Goal: Book appointment/travel/reservation

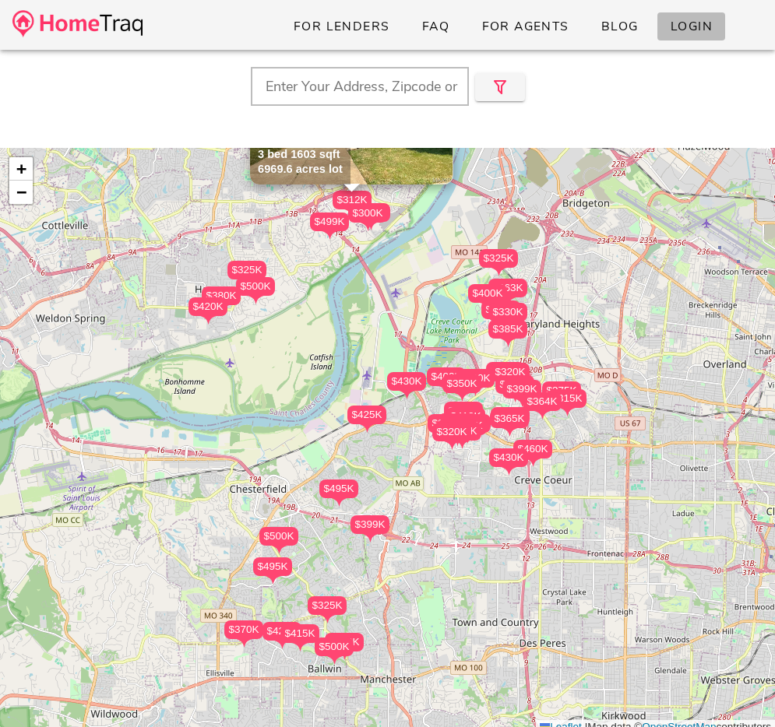
click at [659, 23] on link "Login" at bounding box center [691, 26] width 68 height 28
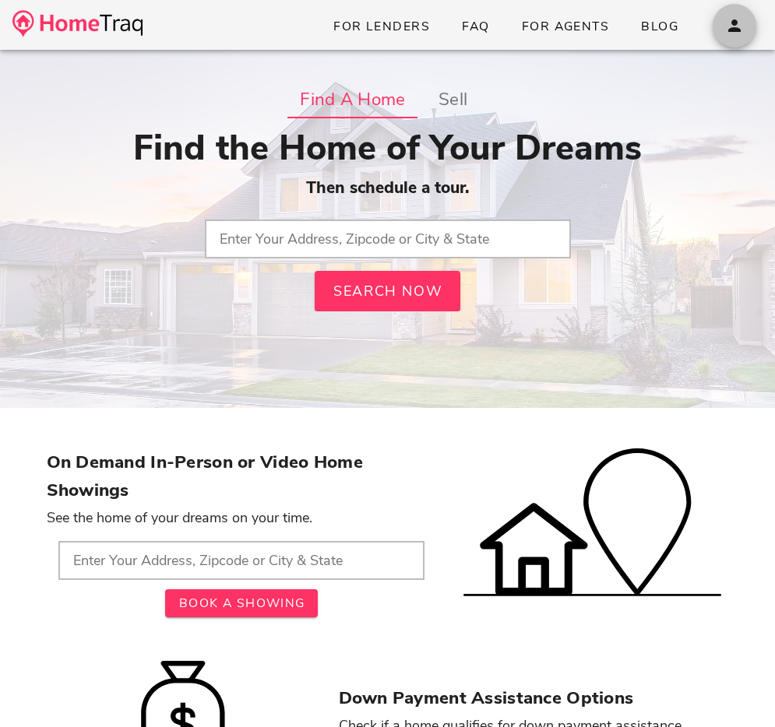
click at [734, 27] on icon "button" at bounding box center [734, 25] width 19 height 19
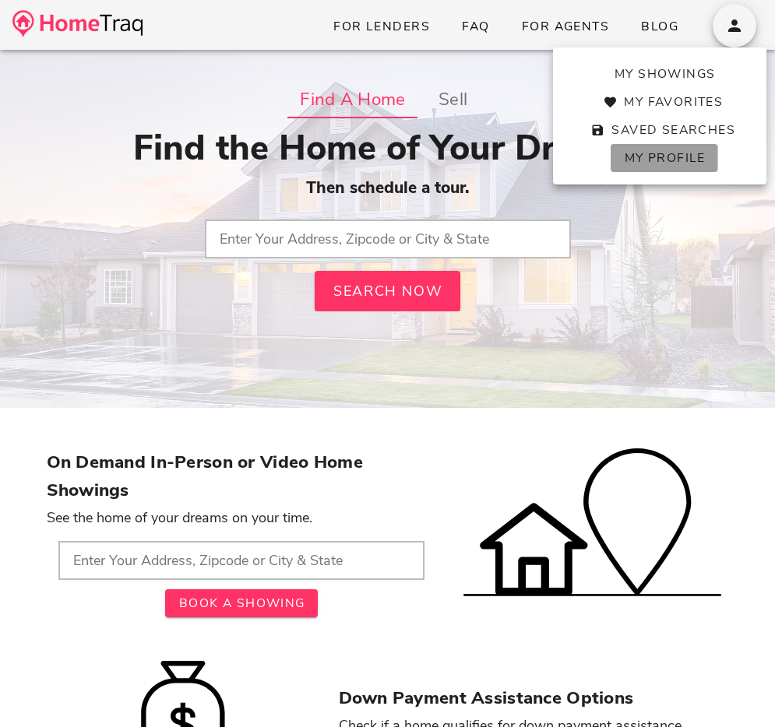
click at [682, 167] on link "My Profile" at bounding box center [663, 158] width 107 height 28
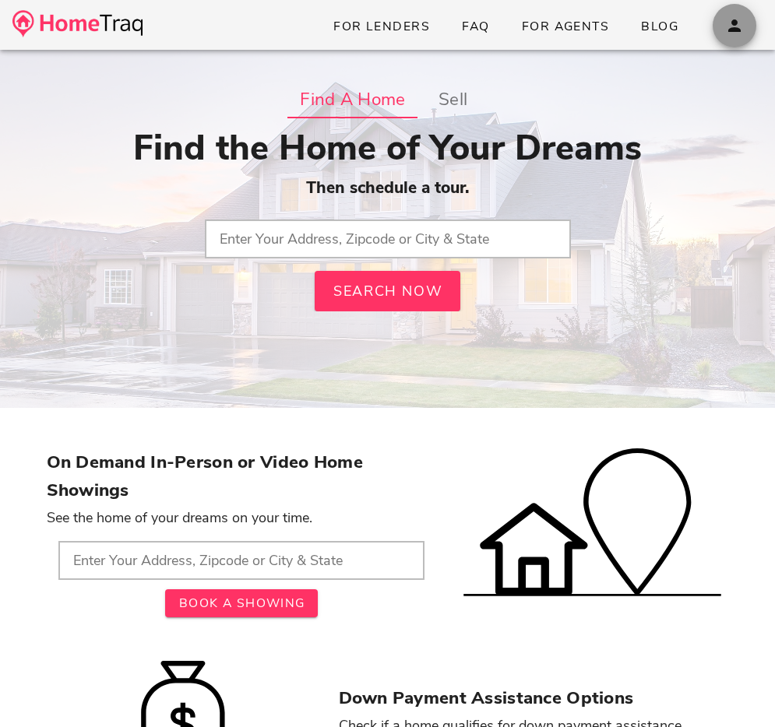
click at [728, 29] on icon "button" at bounding box center [734, 25] width 19 height 19
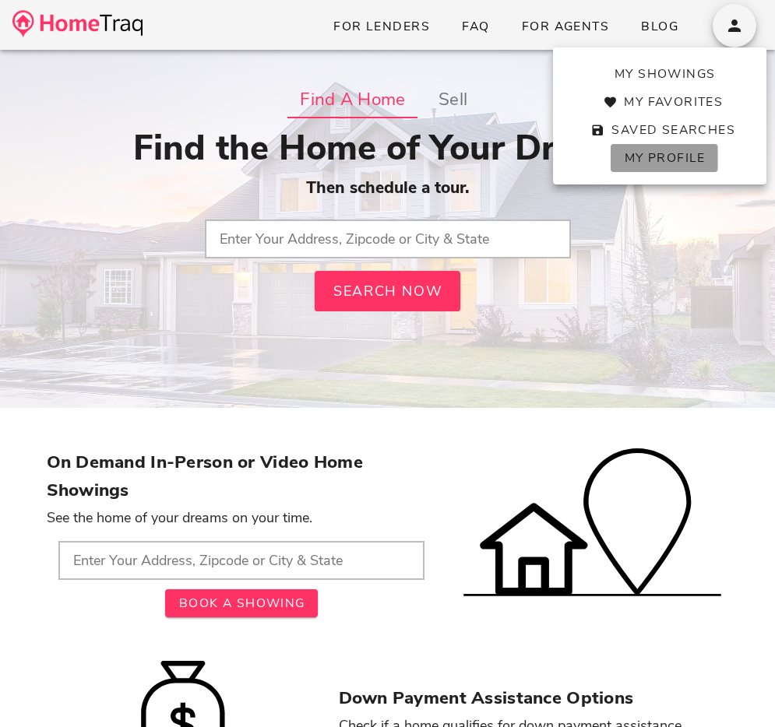
click at [668, 148] on link "My Profile" at bounding box center [663, 158] width 107 height 28
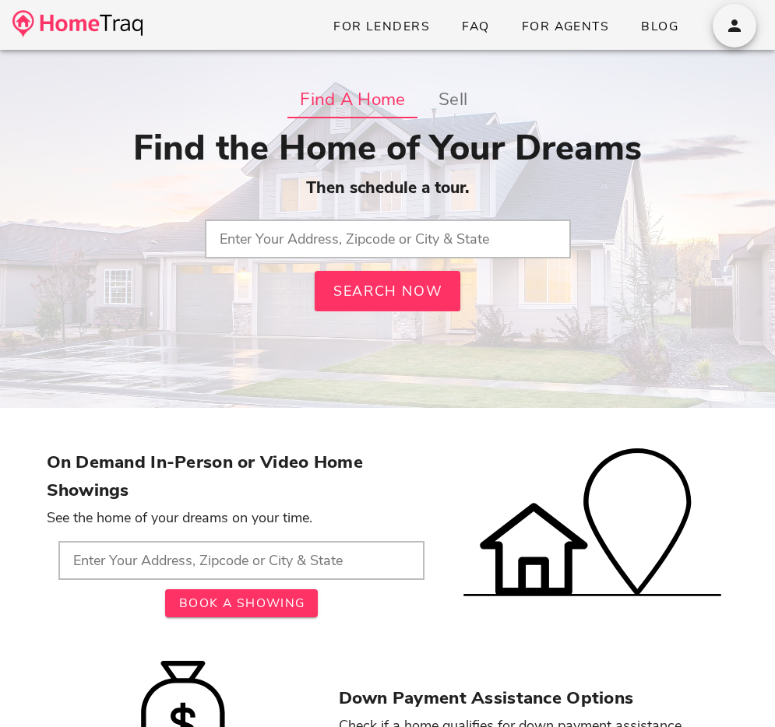
click at [290, 234] on input "text" at bounding box center [388, 239] width 366 height 39
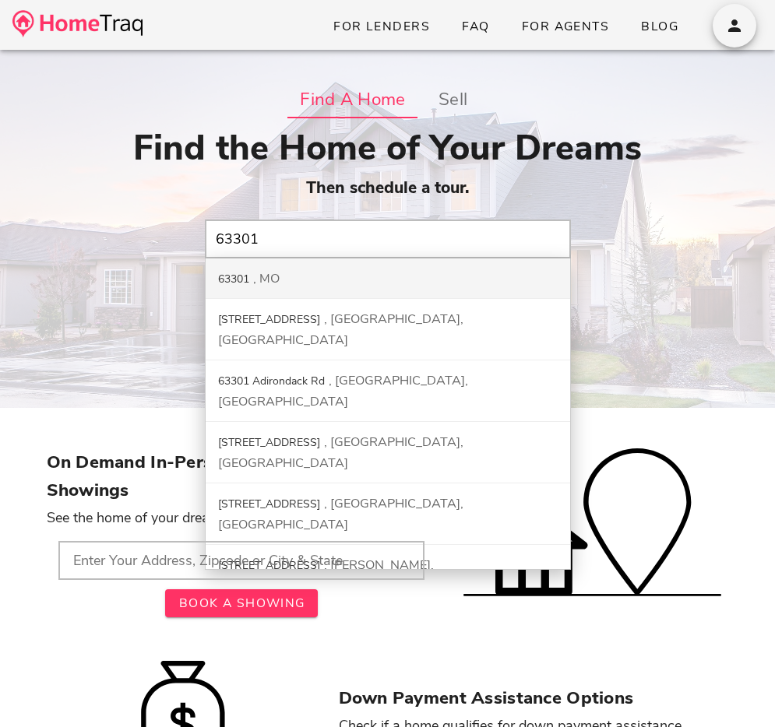
click at [311, 276] on div "63301 MO" at bounding box center [388, 279] width 364 height 40
type input "63301, MO"
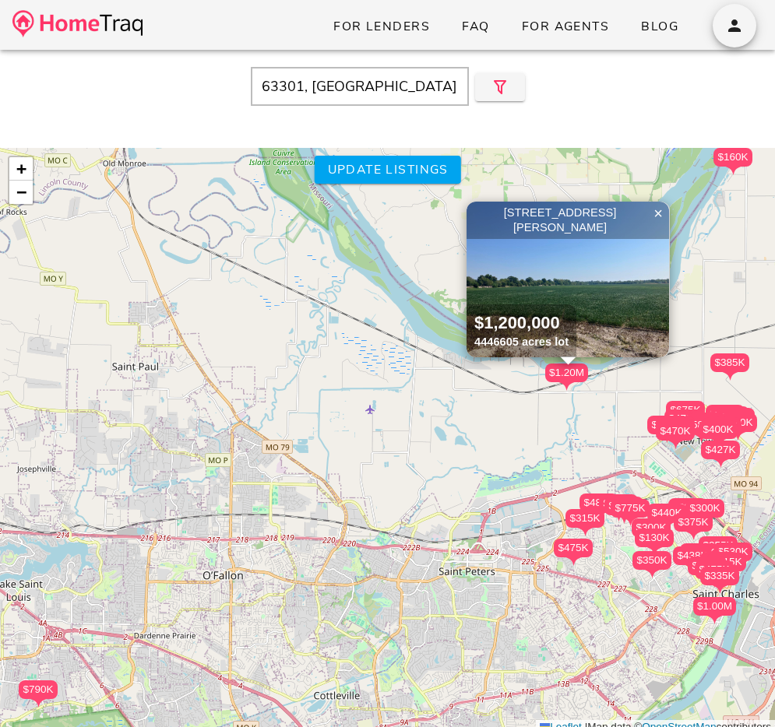
click at [684, 424] on div "$470K" at bounding box center [675, 431] width 39 height 19
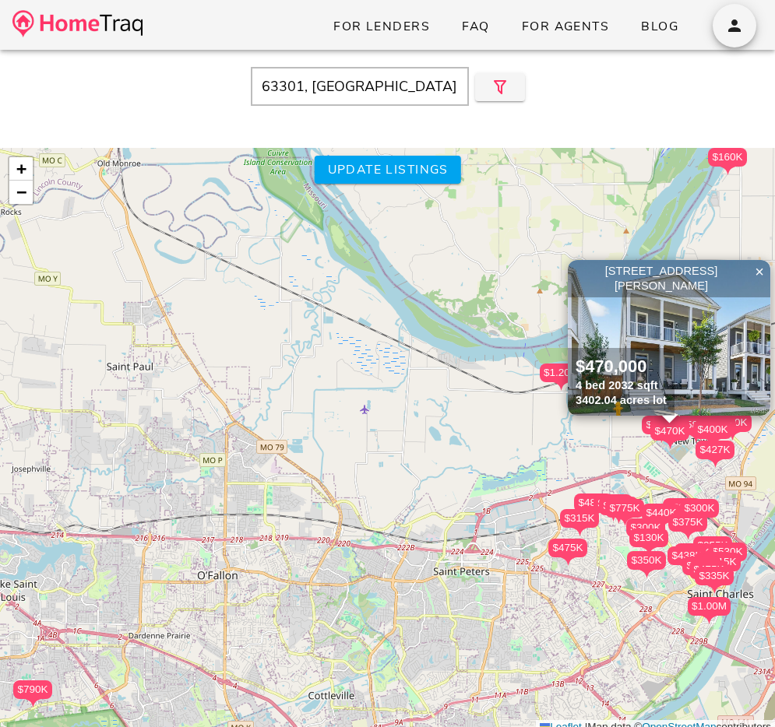
click at [705, 351] on img at bounding box center [669, 338] width 202 height 156
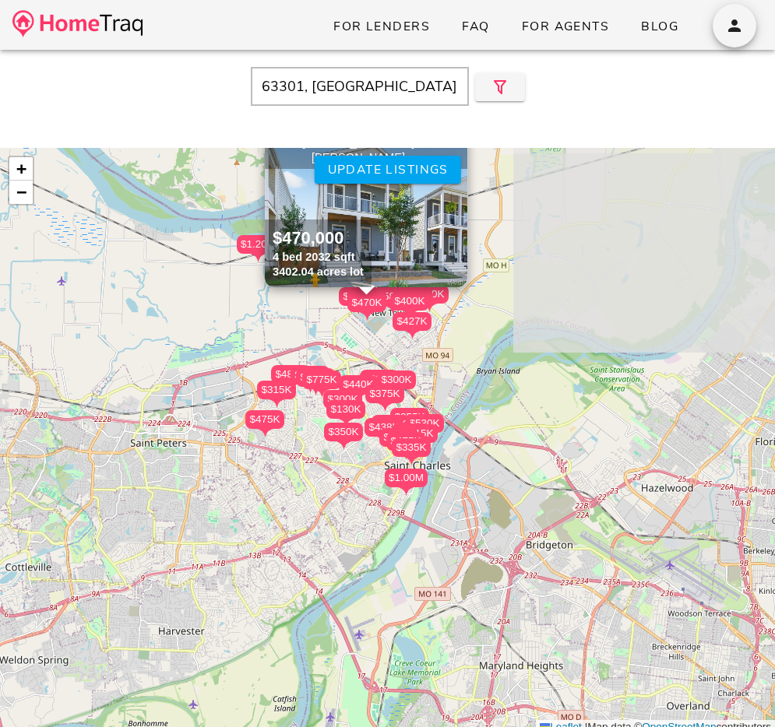
drag, startPoint x: 558, startPoint y: 537, endPoint x: 263, endPoint y: 414, distance: 319.7
click at [254, 408] on div "$265K $475K $775K $300K $350K $335K $440K $375K $160K $530K $490K $459K $380K $…" at bounding box center [387, 441] width 775 height 587
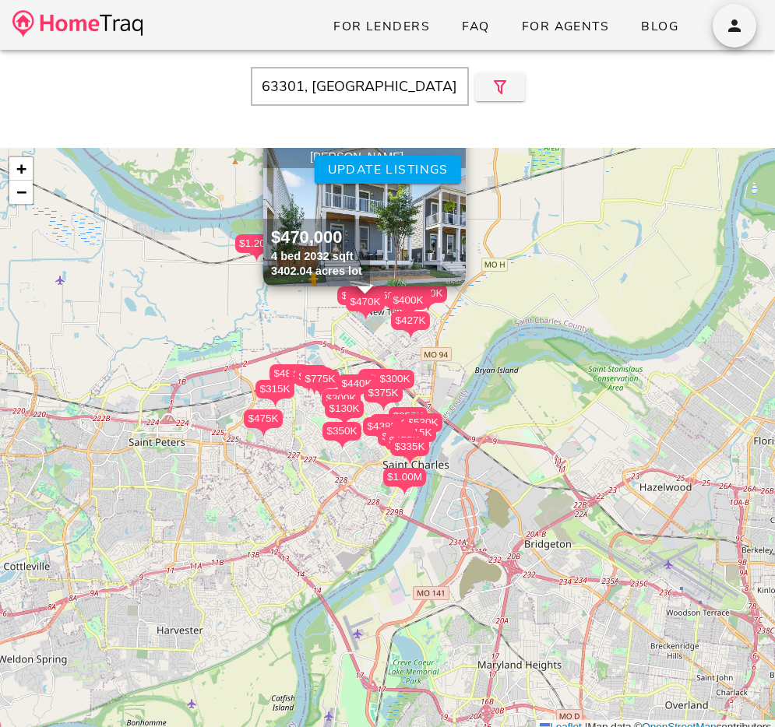
click at [394, 296] on div "$400K" at bounding box center [408, 300] width 39 height 19
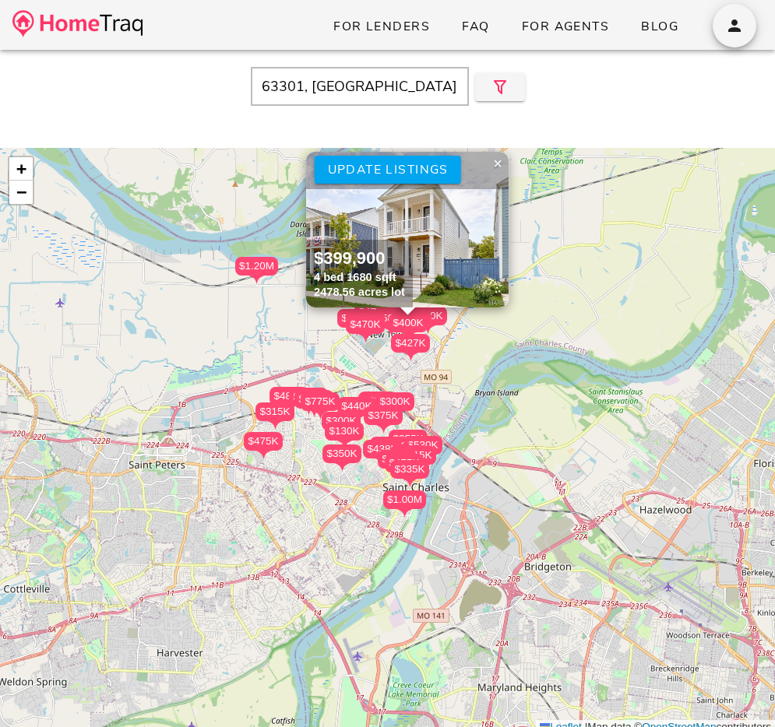
click at [407, 343] on div "$427K" at bounding box center [410, 343] width 39 height 19
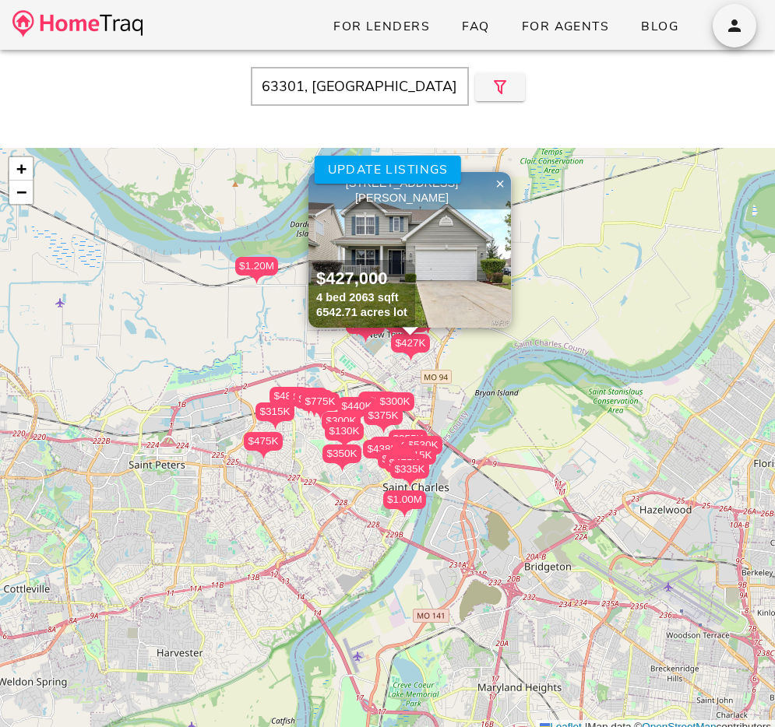
click at [451, 258] on img at bounding box center [409, 250] width 202 height 156
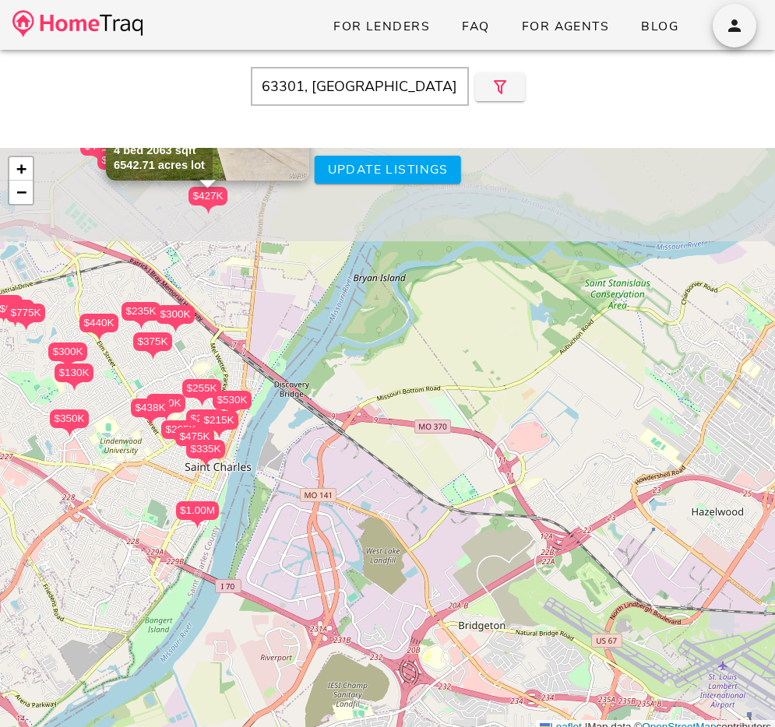
drag, startPoint x: 409, startPoint y: 466, endPoint x: 357, endPoint y: 602, distance: 144.9
click at [357, 603] on div "$265K $475K $775K $300K $350K $335K $440K $375K $160K $530K $490K $459K $380K $…" at bounding box center [387, 441] width 775 height 587
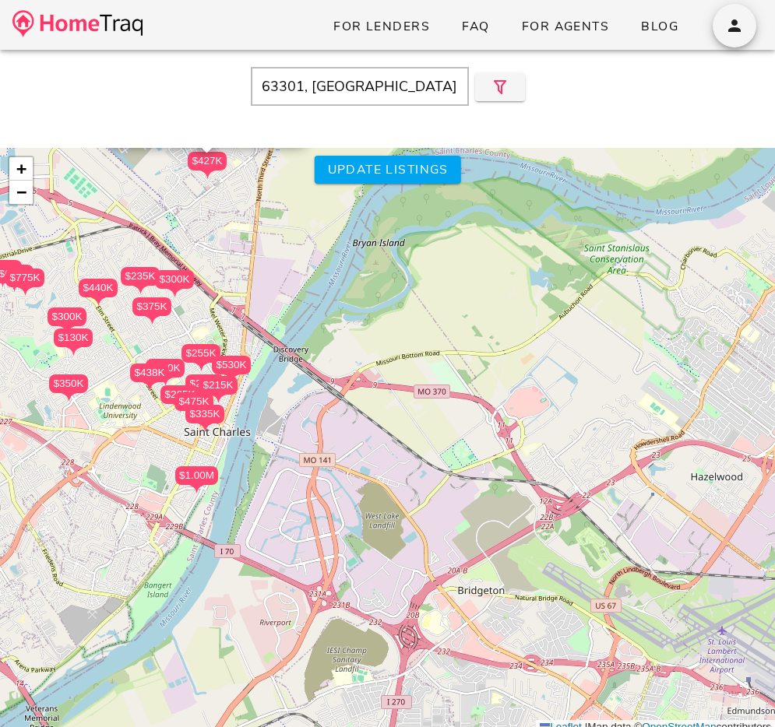
drag, startPoint x: 373, startPoint y: 576, endPoint x: 372, endPoint y: 542, distance: 34.3
click at [372, 542] on div "$265K $475K $775K $300K $350K $335K $440K $375K $160K $530K $490K $459K $380K $…" at bounding box center [387, 441] width 775 height 587
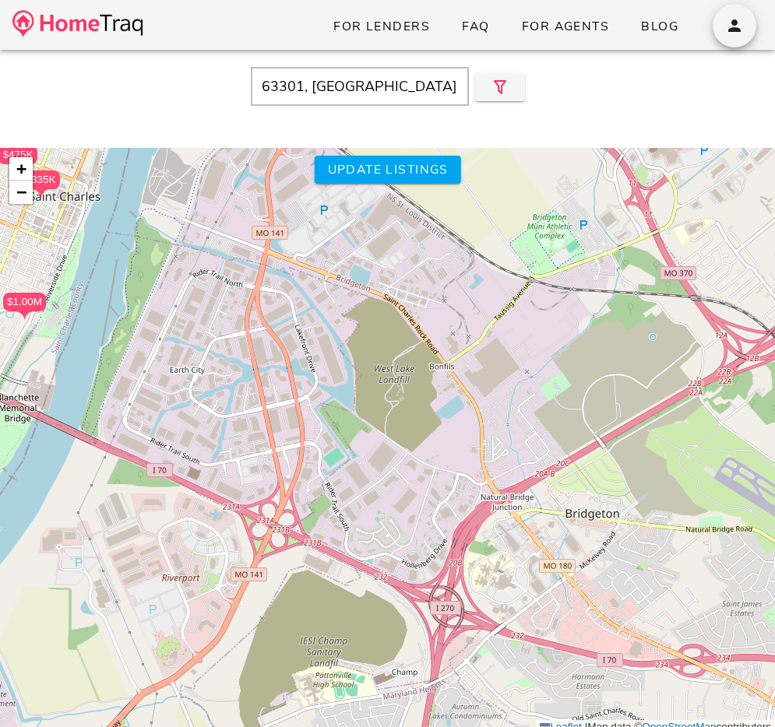
drag, startPoint x: 372, startPoint y: 539, endPoint x: 374, endPoint y: 413, distance: 125.4
click at [374, 413] on div "$265K $475K $775K $300K $350K $335K $440K $375K $160K $530K $490K $459K $380K $…" at bounding box center [387, 441] width 775 height 587
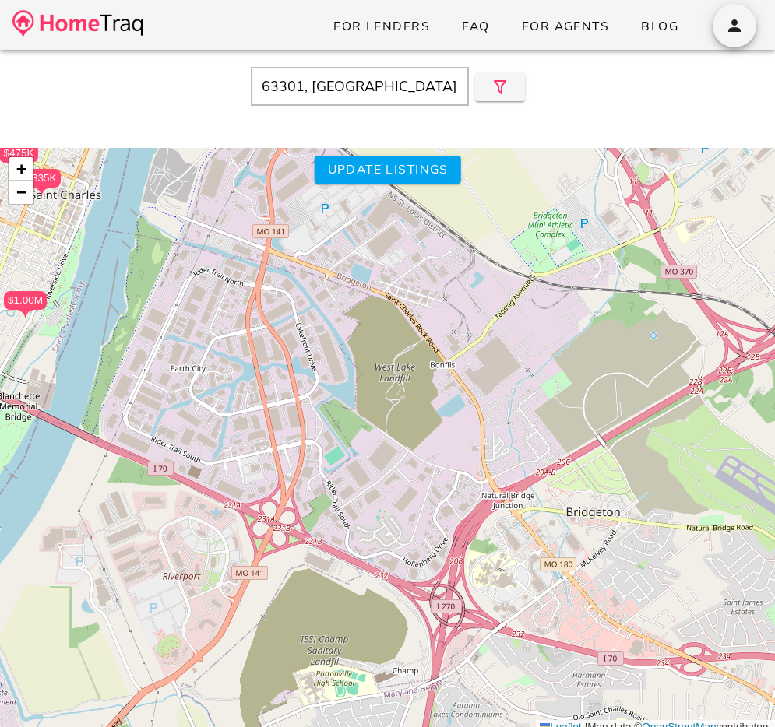
click at [390, 364] on div "$265K $475K $775K $300K $350K $335K $440K $375K $160K $530K $490K $459K $380K $…" at bounding box center [387, 441] width 775 height 587
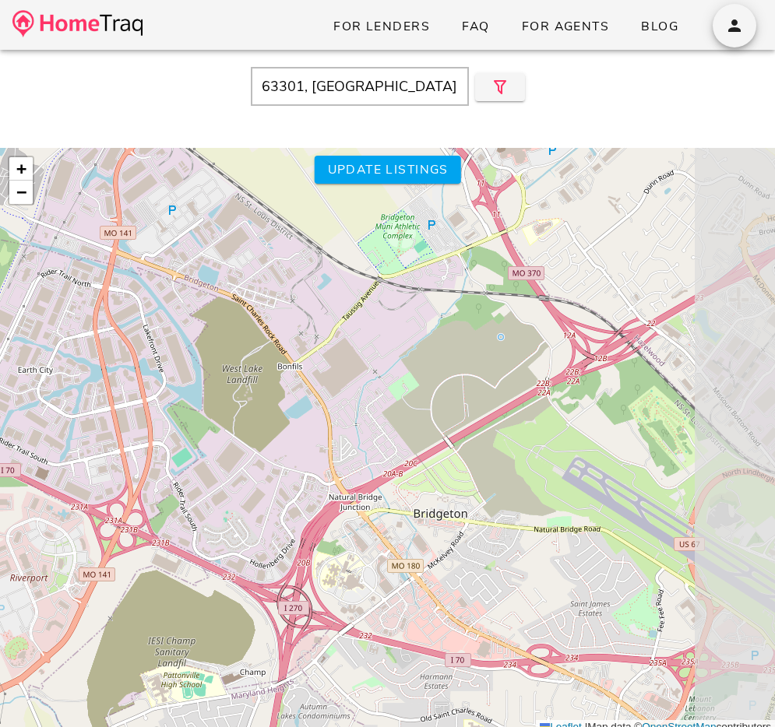
drag, startPoint x: 381, startPoint y: 368, endPoint x: 223, endPoint y: 368, distance: 157.3
click at [223, 368] on div "$265K $475K $775K $300K $350K $335K $440K $375K $160K $530K $490K $459K $380K $…" at bounding box center [387, 441] width 775 height 587
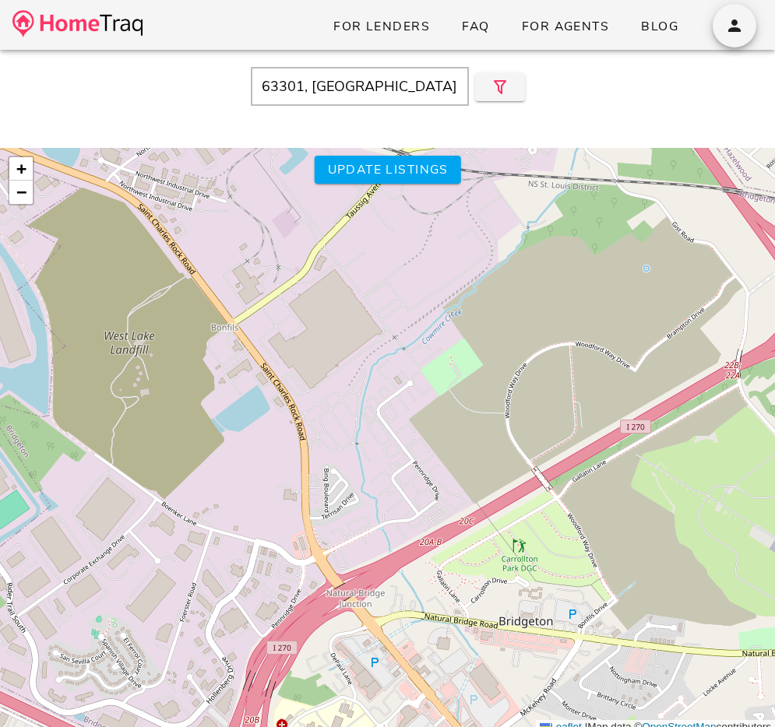
drag, startPoint x: 296, startPoint y: 411, endPoint x: 171, endPoint y: 361, distance: 134.9
click at [171, 361] on div "$265K $475K $775K $300K $350K $335K $440K $375K $160K $530K $490K $459K $380K $…" at bounding box center [387, 441] width 775 height 587
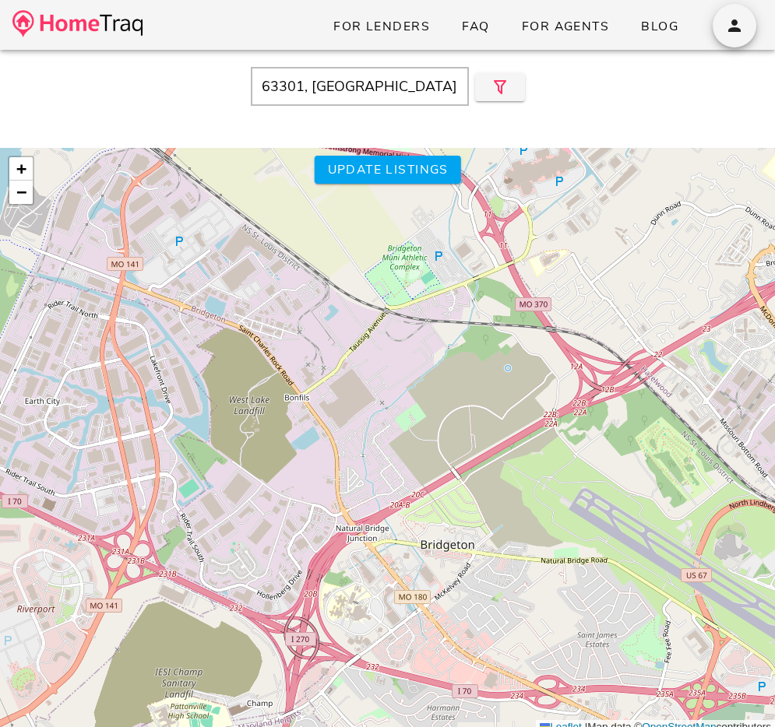
drag, startPoint x: 217, startPoint y: 341, endPoint x: 316, endPoint y: 395, distance: 112.5
click at [316, 395] on div "$265K $475K $775K $300K $350K $335K $440K $375K $160K $530K $490K $459K $380K $…" at bounding box center [387, 441] width 775 height 587
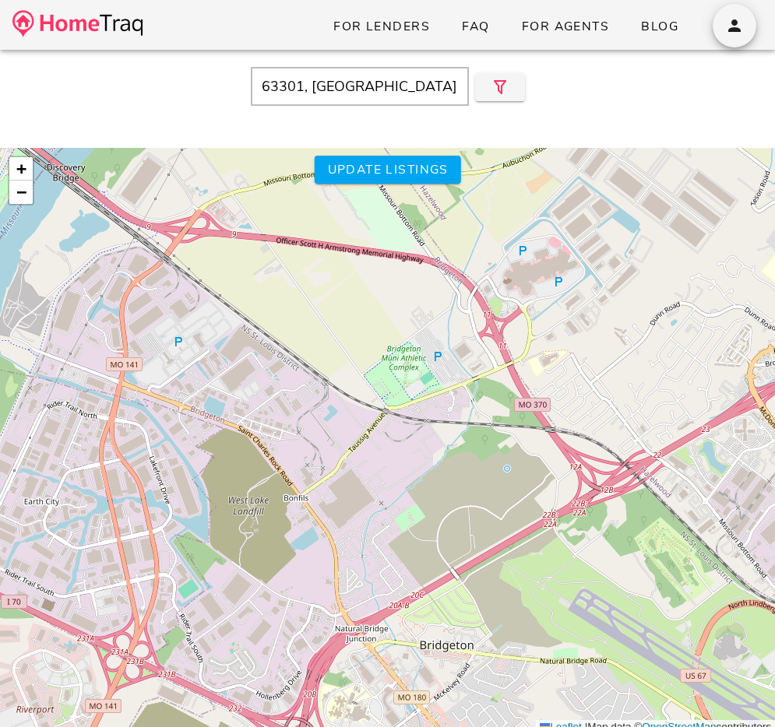
drag, startPoint x: 316, startPoint y: 395, endPoint x: 339, endPoint y: 514, distance: 121.4
click at [339, 514] on div "$265K $475K $775K $300K $350K $335K $440K $375K $160K $530K $490K $459K $380K $…" at bounding box center [387, 441] width 775 height 587
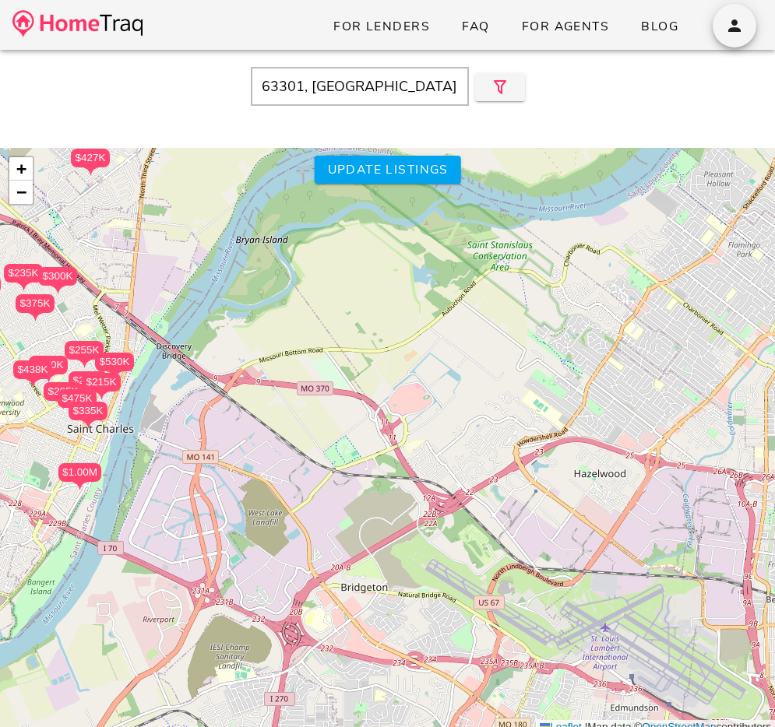
drag, startPoint x: 396, startPoint y: 498, endPoint x: 337, endPoint y: 509, distance: 60.3
click at [337, 509] on div "$265K $475K $775K $300K $350K $335K $440K $375K $160K $530K $490K $459K $380K $…" at bounding box center [387, 441] width 775 height 587
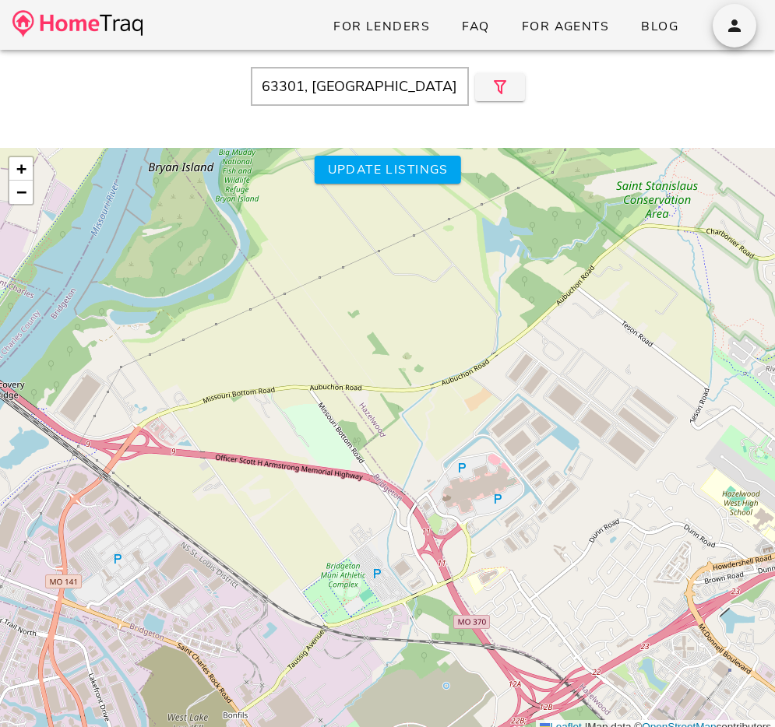
drag, startPoint x: 318, startPoint y: 472, endPoint x: 353, endPoint y: 646, distance: 177.1
click at [353, 646] on div "$265K $475K $775K $300K $350K $335K $440K $375K $160K $530K $490K $459K $380K $…" at bounding box center [387, 441] width 775 height 587
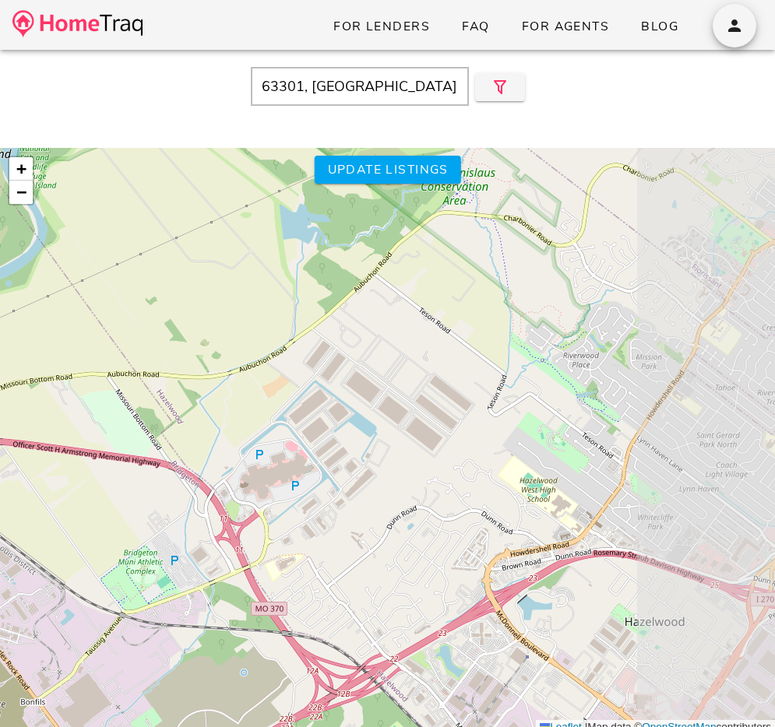
drag, startPoint x: 504, startPoint y: 568, endPoint x: 301, endPoint y: 555, distance: 203.7
click at [301, 555] on div "$265K $475K $775K $300K $350K $335K $440K $375K $160K $530K $490K $459K $380K $…" at bounding box center [387, 441] width 775 height 587
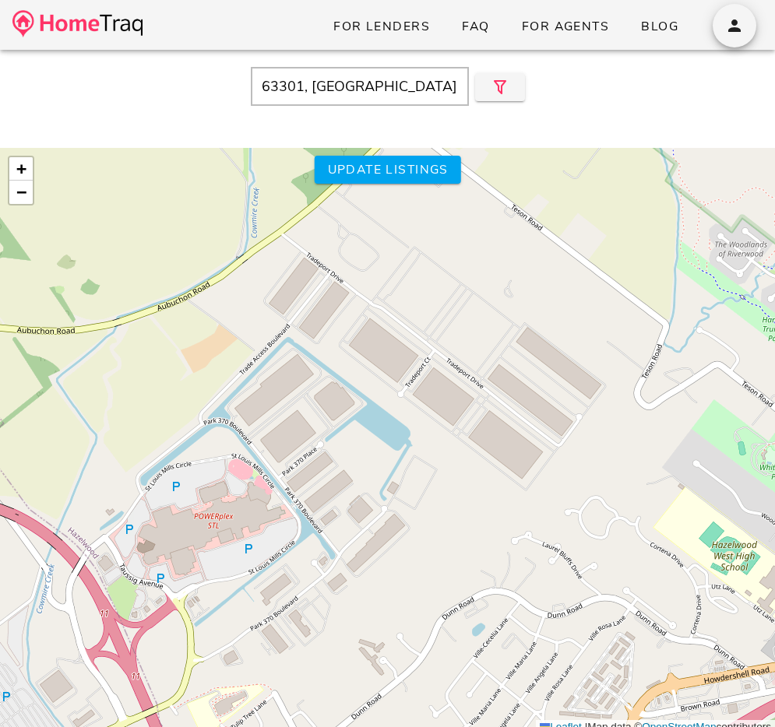
drag, startPoint x: 315, startPoint y: 512, endPoint x: 272, endPoint y: 646, distance: 141.6
click at [272, 646] on div "$265K $475K $775K $300K $350K $335K $440K $375K $160K $530K $490K $459K $380K $…" at bounding box center [387, 441] width 775 height 587
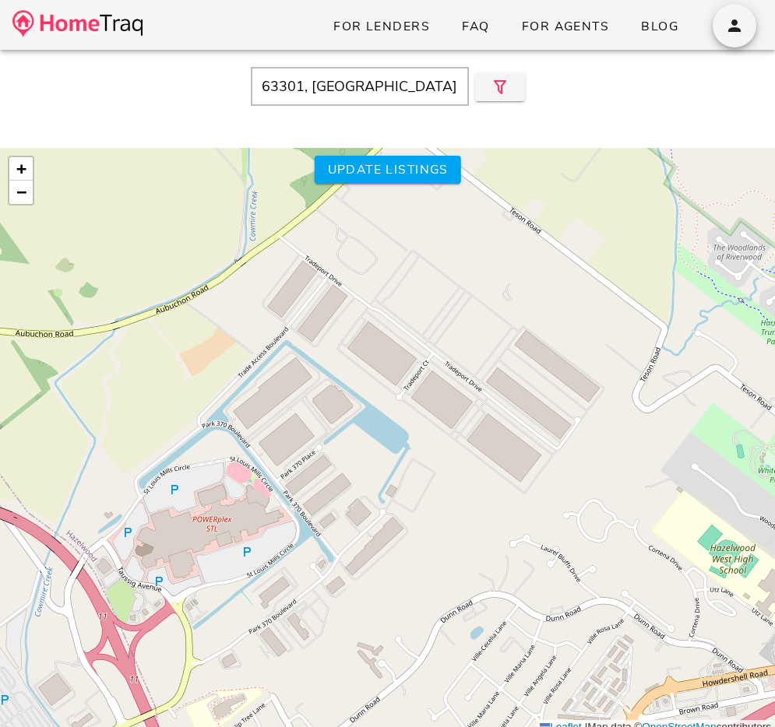
click at [209, 522] on div "$265K $475K $775K $300K $350K $335K $440K $375K $160K $530K $490K $459K $380K $…" at bounding box center [387, 441] width 775 height 587
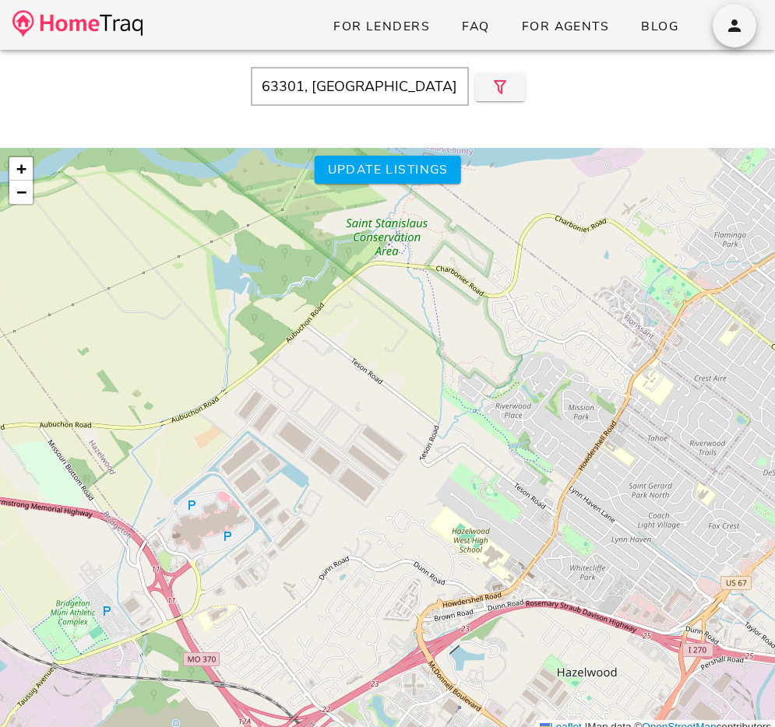
click at [209, 522] on div "$265K $475K $775K $300K $350K $335K $440K $375K $160K $530K $490K $459K $380K $…" at bounding box center [387, 441] width 775 height 587
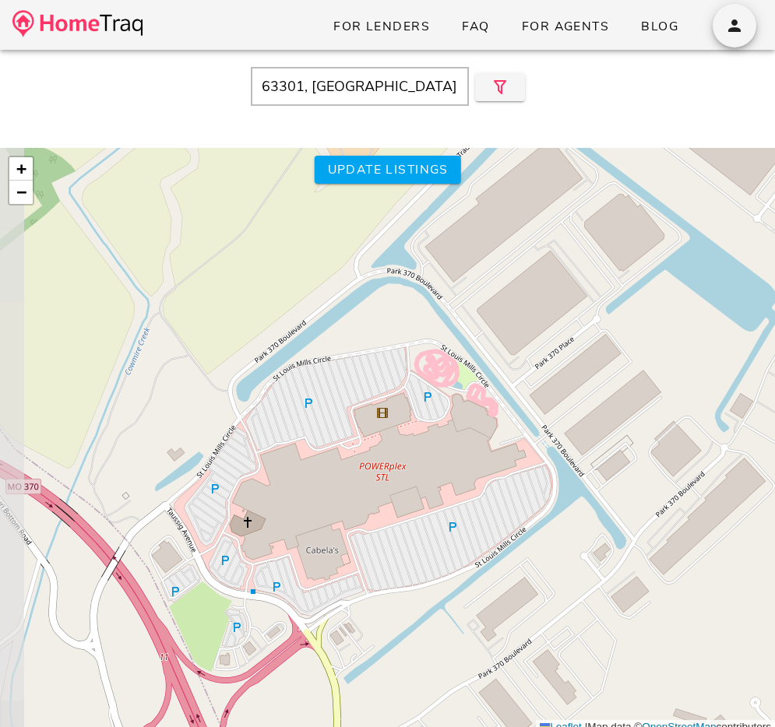
drag, startPoint x: 209, startPoint y: 522, endPoint x: 378, endPoint y: 458, distance: 181.6
click at [379, 458] on div "$265K $475K $775K $300K $350K $335K $440K $375K $160K $530K $490K $459K $380K $…" at bounding box center [387, 441] width 775 height 587
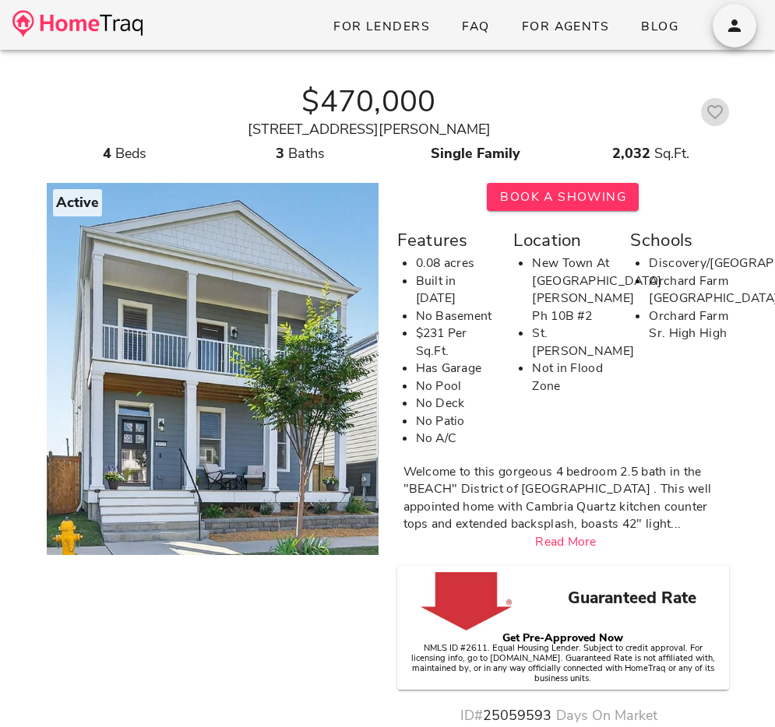
click at [710, 114] on icon "button" at bounding box center [714, 112] width 19 height 19
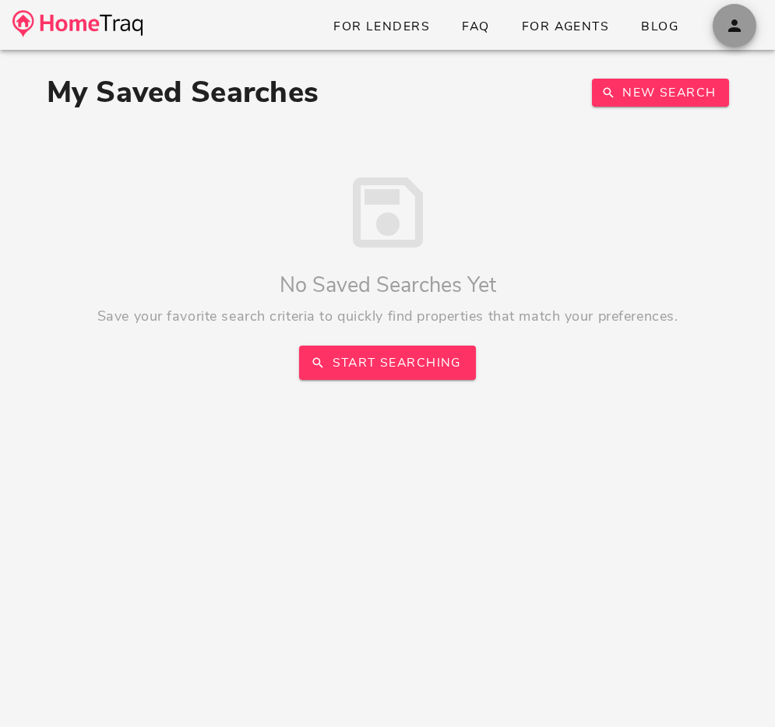
click at [734, 31] on icon "button" at bounding box center [734, 25] width 19 height 19
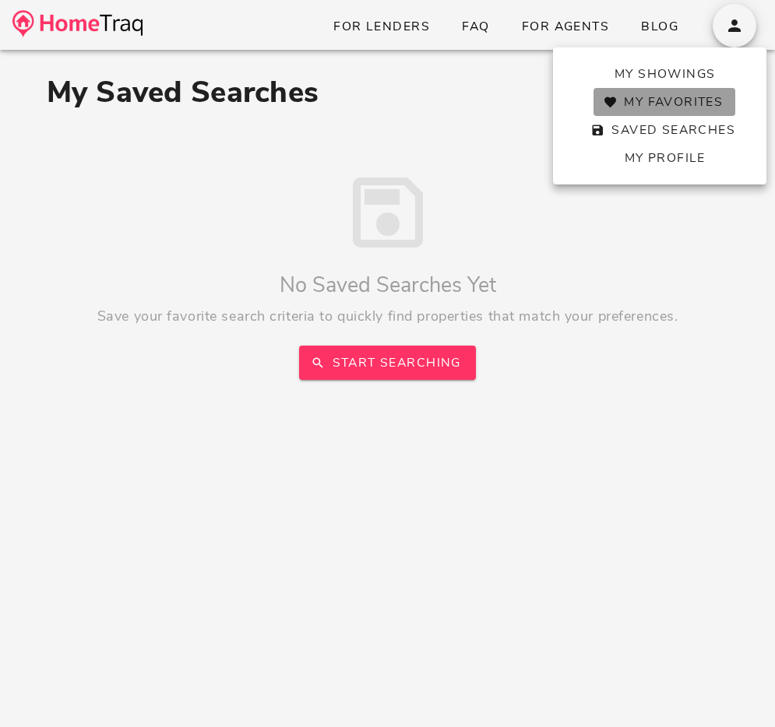
click at [661, 104] on span "My Favorites" at bounding box center [664, 101] width 117 height 17
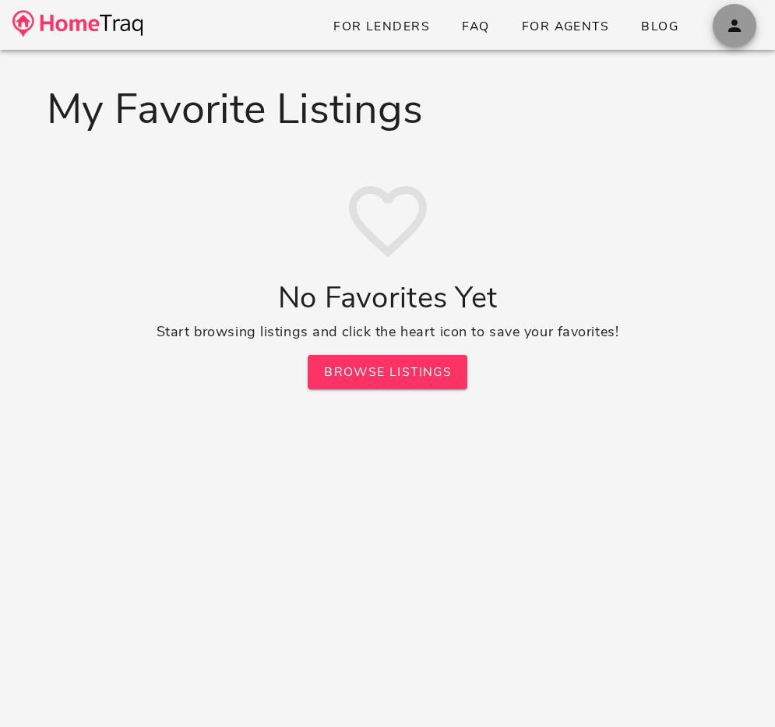
click at [752, 21] on span "button" at bounding box center [734, 25] width 44 height 19
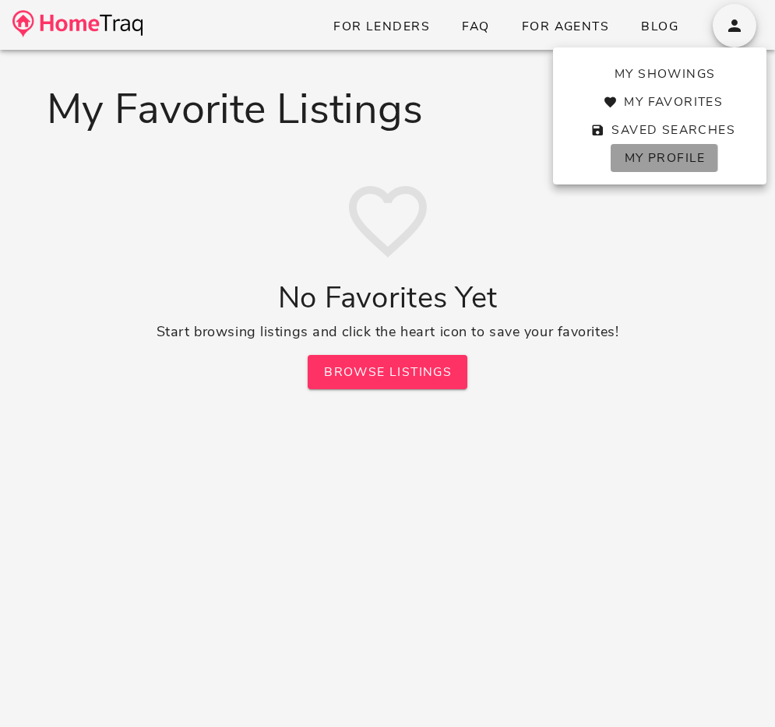
click at [653, 158] on span "My Profile" at bounding box center [664, 158] width 82 height 17
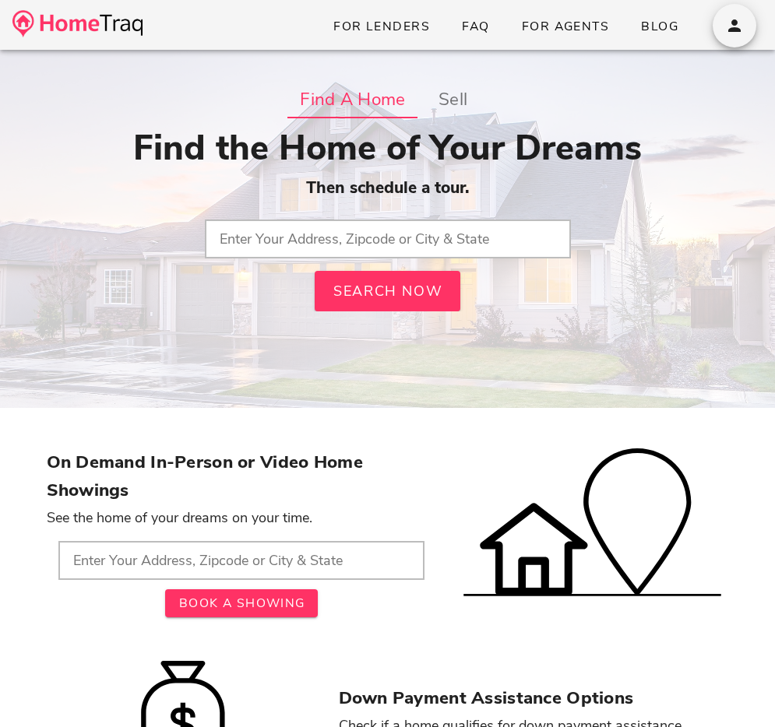
click at [375, 236] on input "text" at bounding box center [388, 239] width 366 height 39
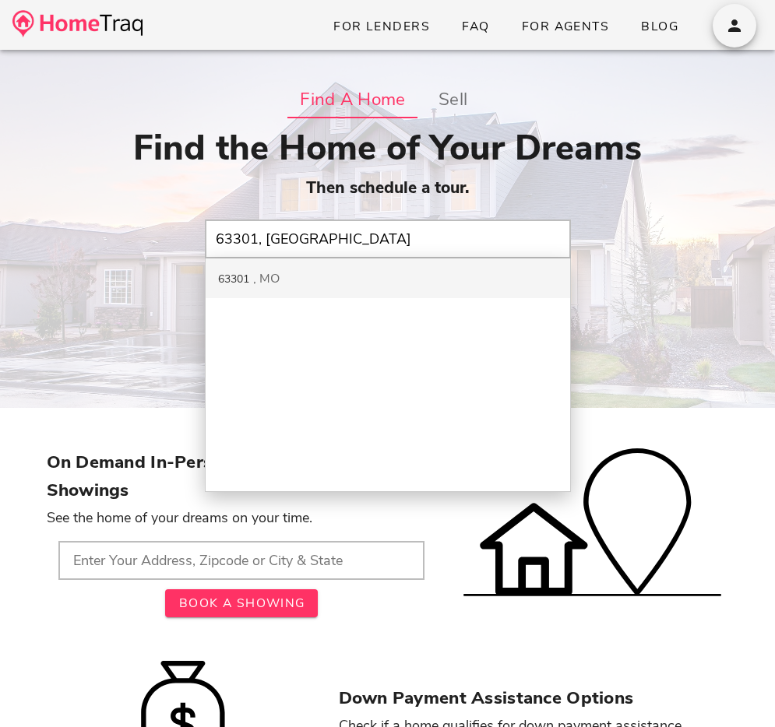
click at [283, 238] on input "63301, MO" at bounding box center [388, 239] width 366 height 39
click at [277, 289] on div "Olathe KS" at bounding box center [388, 279] width 364 height 40
type input "Olathe, KS"
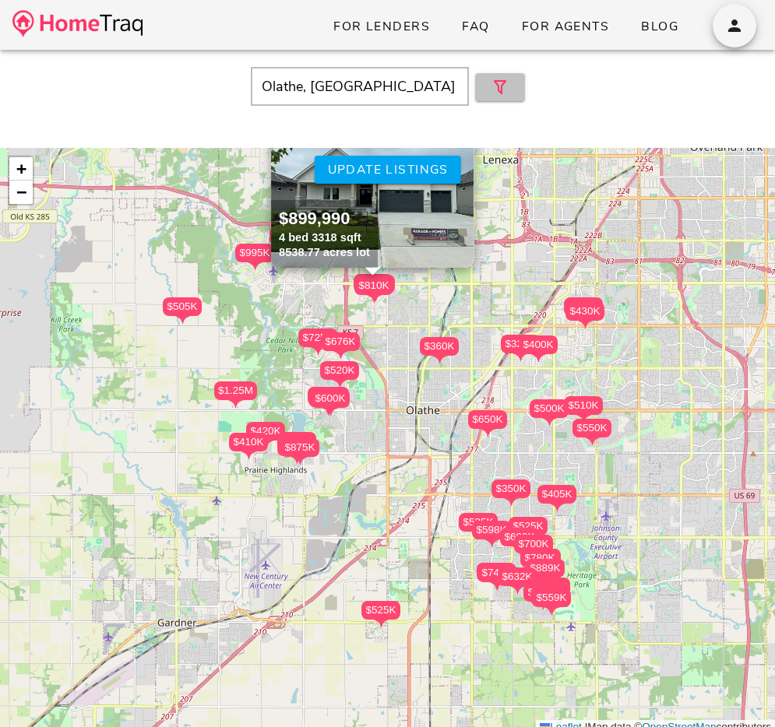
click at [496, 92] on icon "button" at bounding box center [500, 87] width 19 height 19
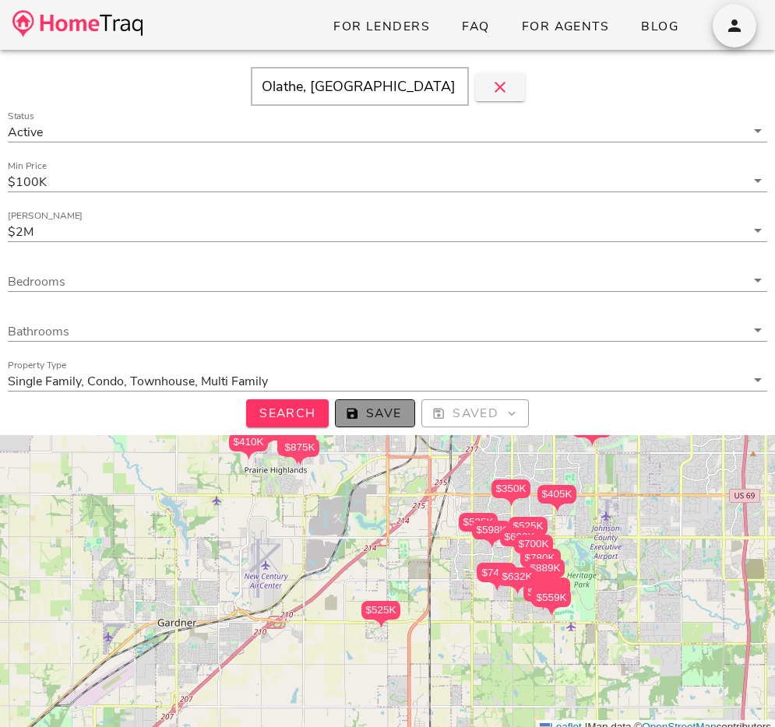
click at [370, 409] on span "Save" at bounding box center [375, 413] width 54 height 17
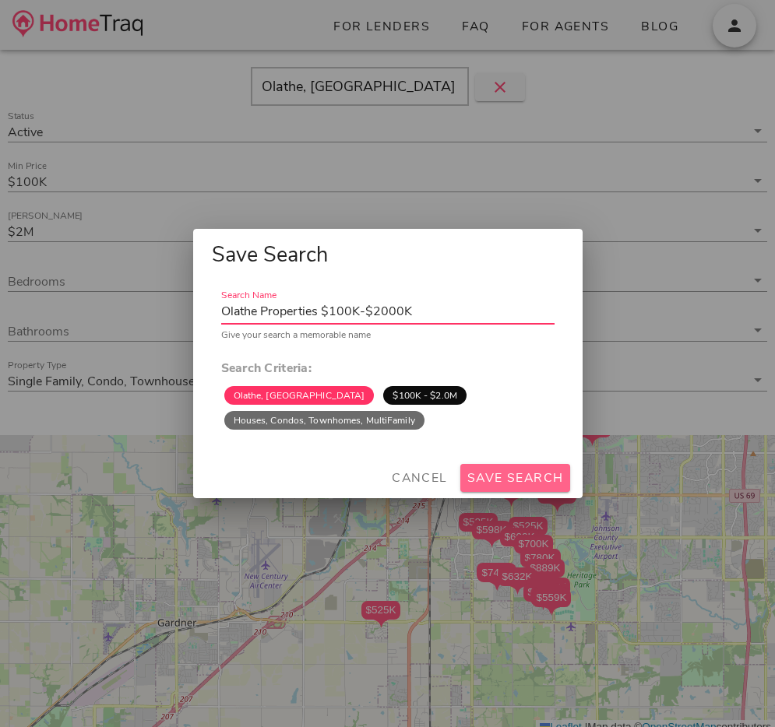
click at [508, 475] on span "Save Search" at bounding box center [514, 478] width 97 height 17
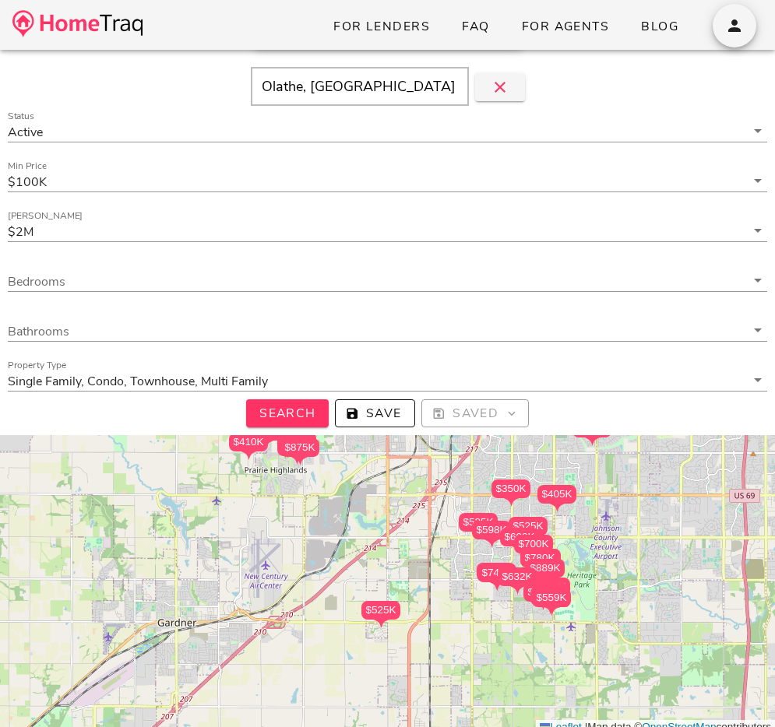
click at [481, 529] on div "$598K" at bounding box center [491, 530] width 39 height 19
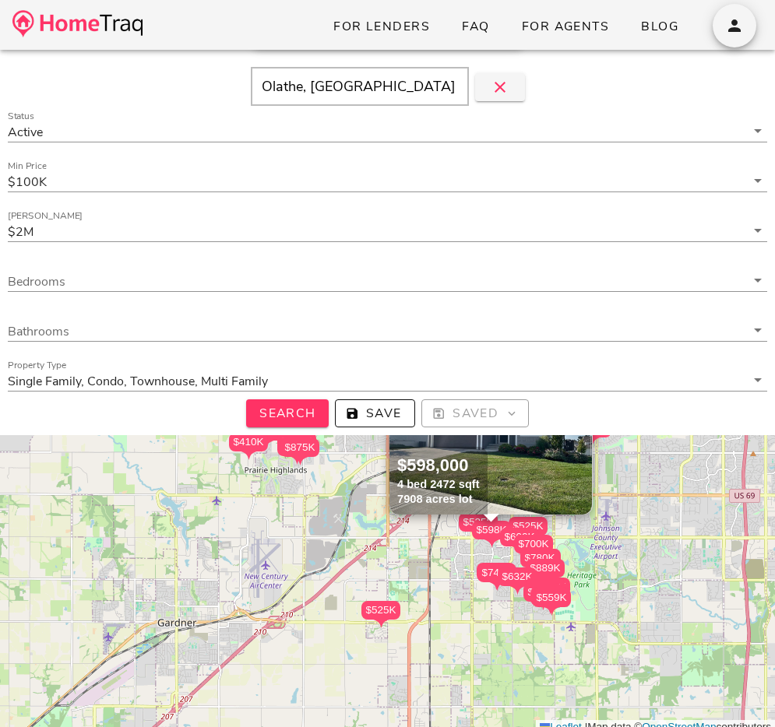
click at [526, 468] on img at bounding box center [490, 437] width 202 height 156
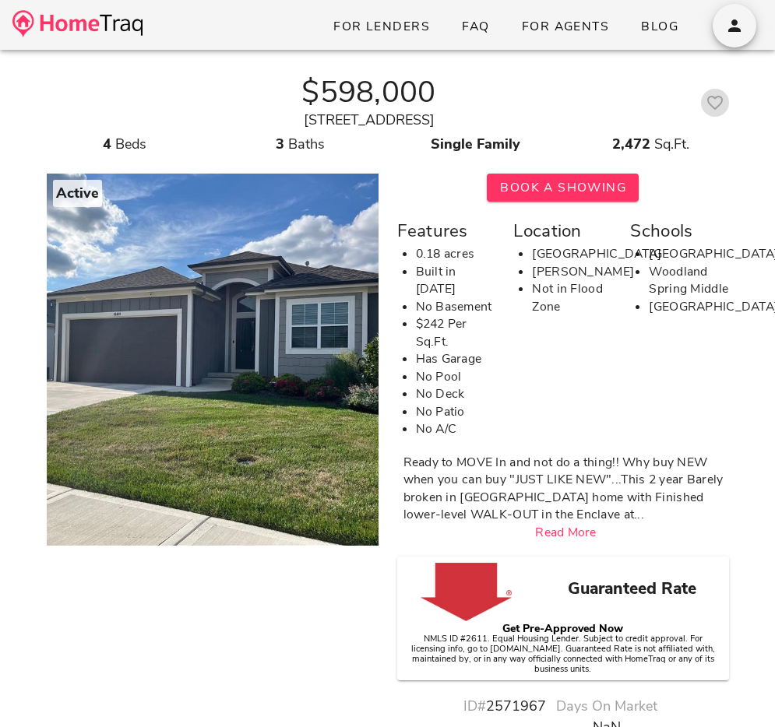
click at [708, 103] on icon "button" at bounding box center [714, 102] width 19 height 19
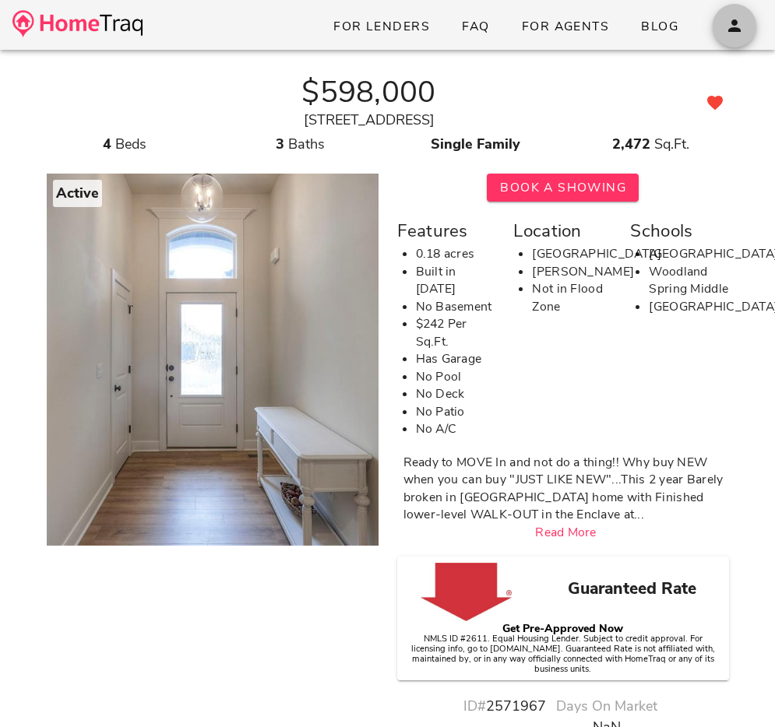
click at [729, 29] on icon "button" at bounding box center [734, 25] width 19 height 19
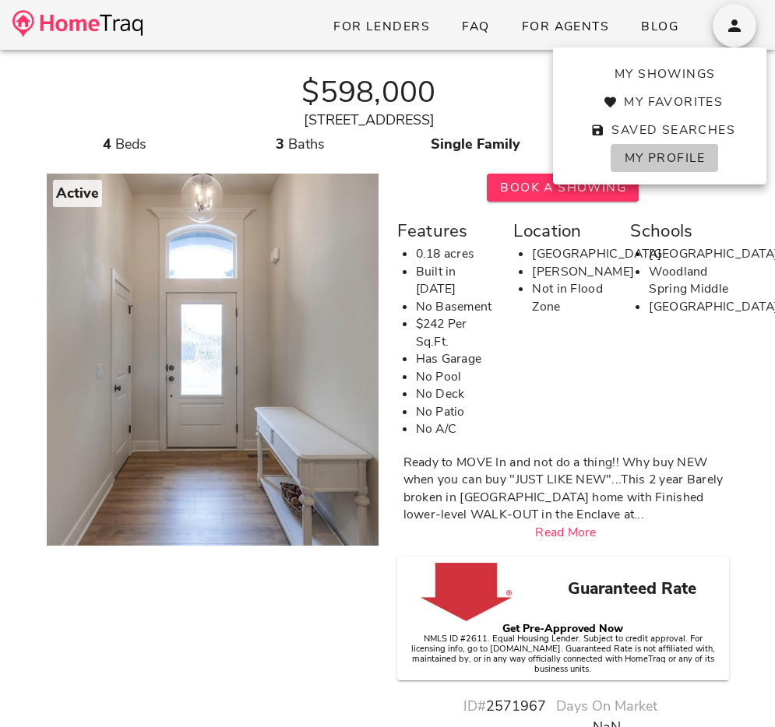
click at [668, 148] on link "My Profile" at bounding box center [663, 158] width 107 height 28
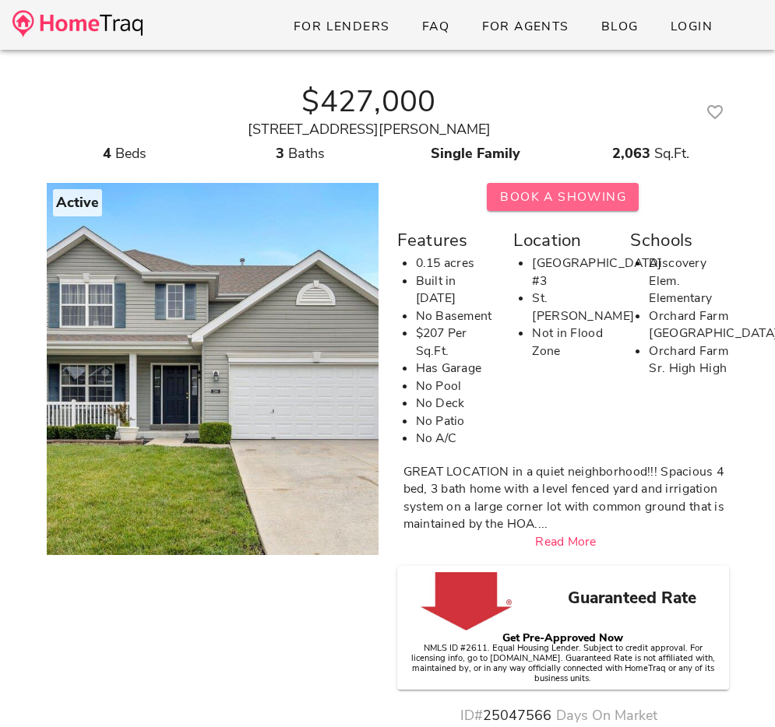
click at [571, 187] on button "Book A Showing" at bounding box center [563, 197] width 152 height 28
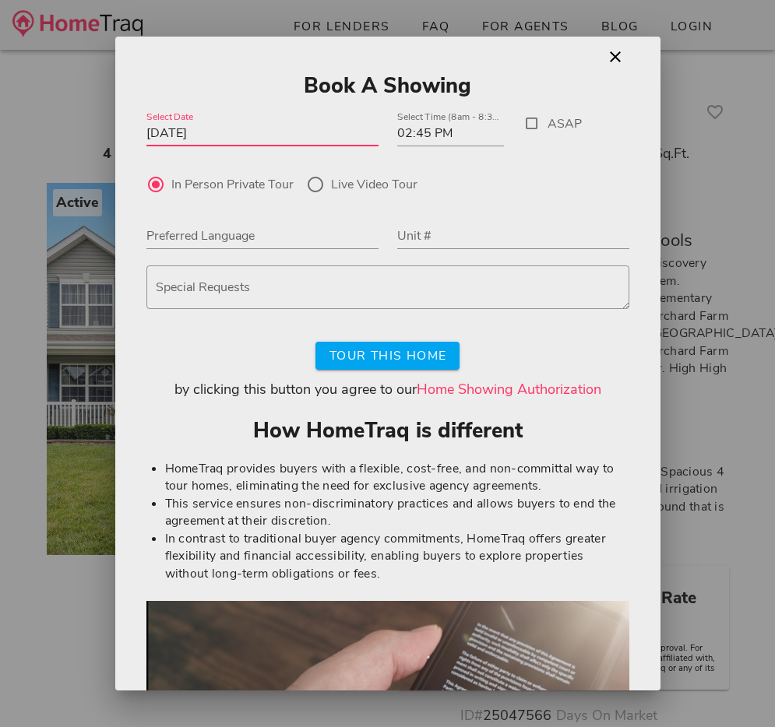
click at [236, 127] on input "[DATE]" at bounding box center [262, 133] width 232 height 25
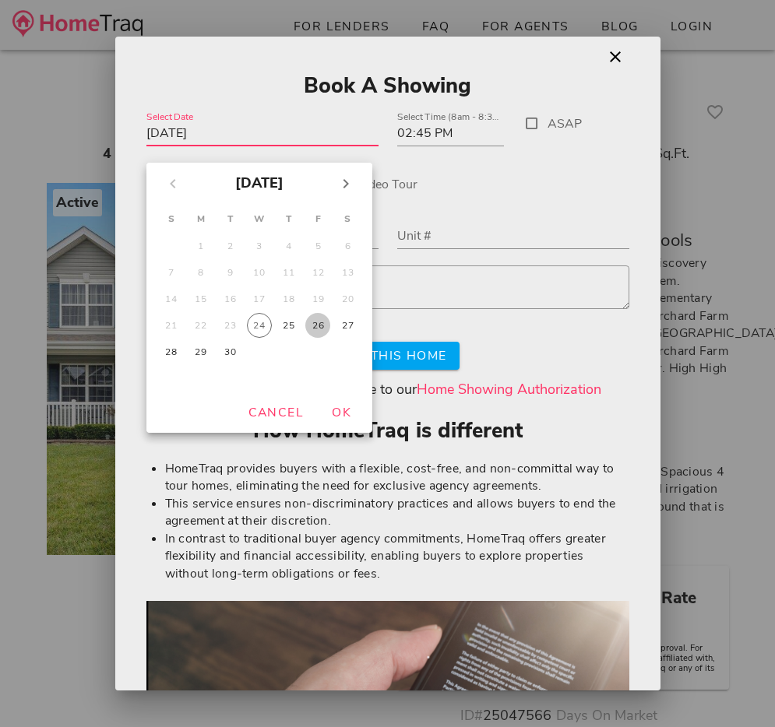
click at [316, 317] on button "26" at bounding box center [317, 325] width 25 height 25
type input "[DATE]"
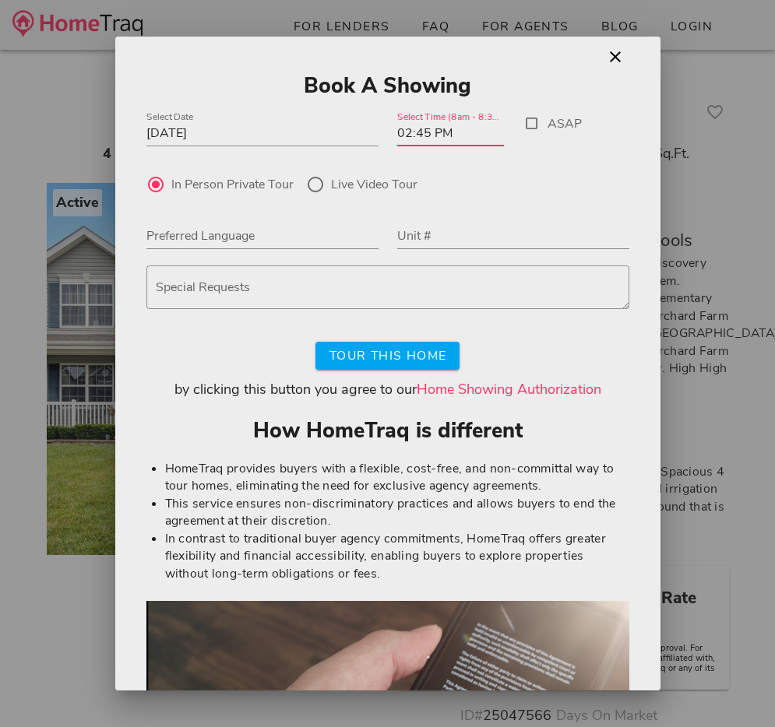
click at [418, 132] on input "02:45 PM" at bounding box center [450, 133] width 107 height 25
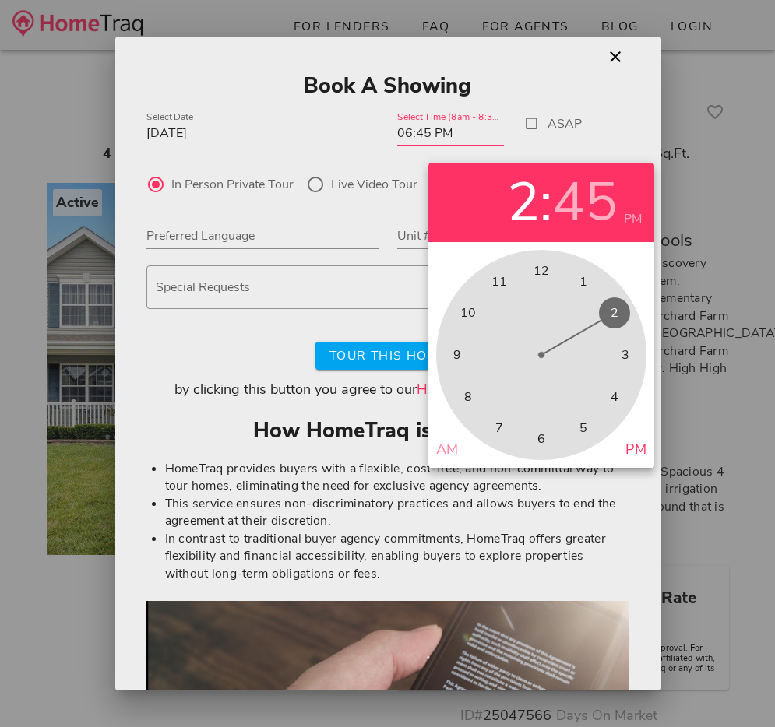
click at [537, 436] on span "6" at bounding box center [541, 439] width 8 height 19
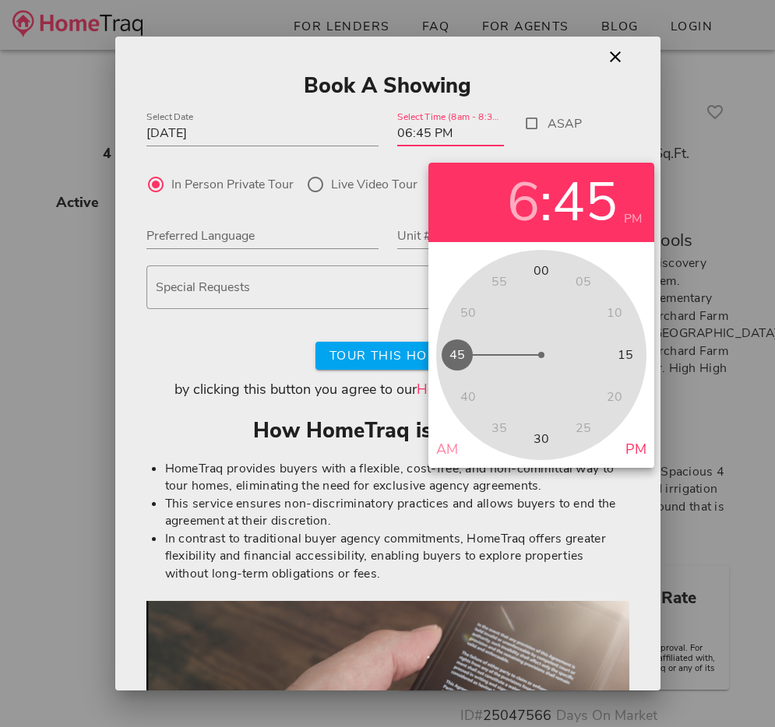
type input "06:00 PM"
click at [536, 270] on span "00" at bounding box center [541, 271] width 16 height 19
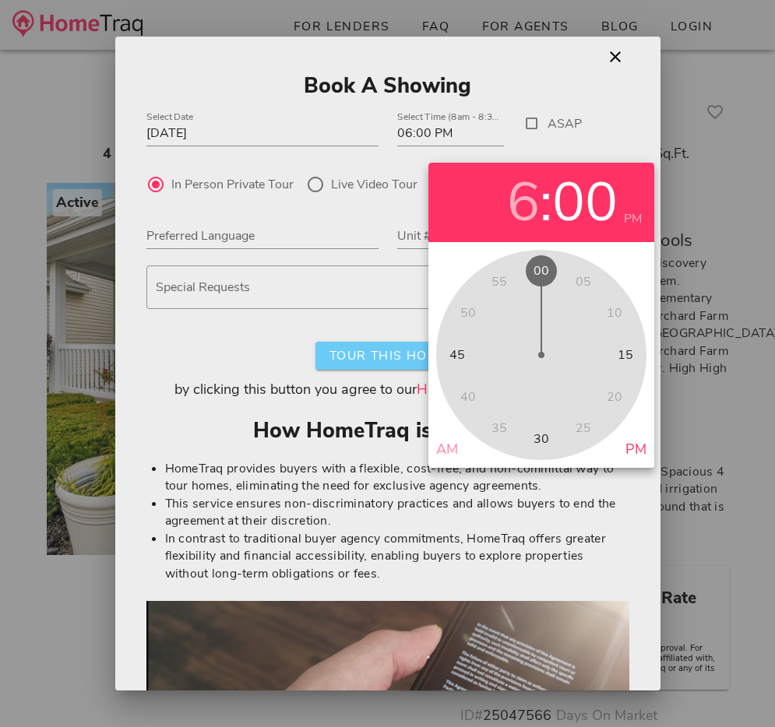
click at [353, 361] on span "Tour This Home" at bounding box center [387, 355] width 118 height 17
